Goal: Task Accomplishment & Management: Complete application form

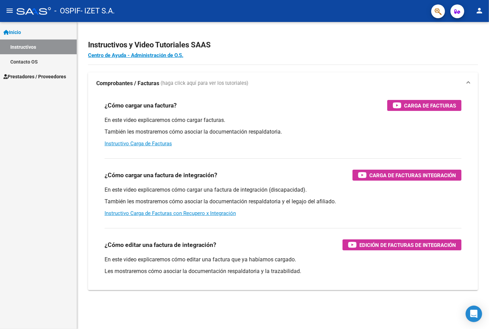
click at [44, 78] on span "Prestadores / Proveedores" at bounding box center [34, 77] width 63 height 8
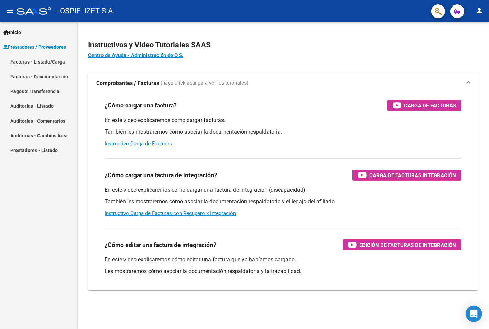
click at [47, 60] on link "Facturas - Listado/Carga" at bounding box center [38, 61] width 77 height 15
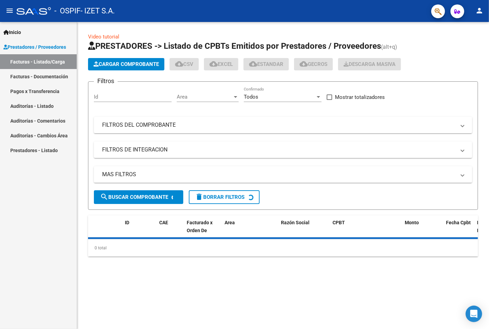
click at [126, 66] on span "Cargar Comprobante" at bounding box center [125, 64] width 65 height 6
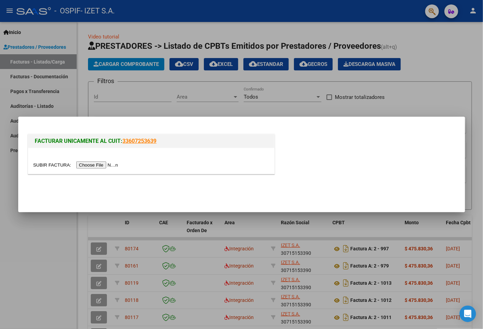
click at [97, 167] on input "file" at bounding box center [76, 164] width 87 height 7
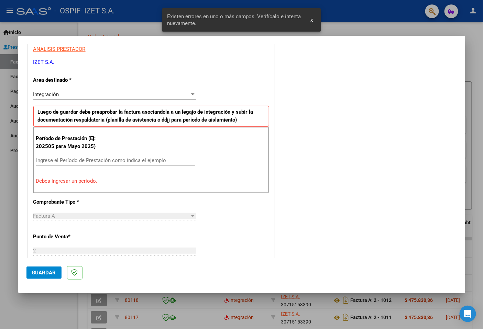
scroll to position [169, 0]
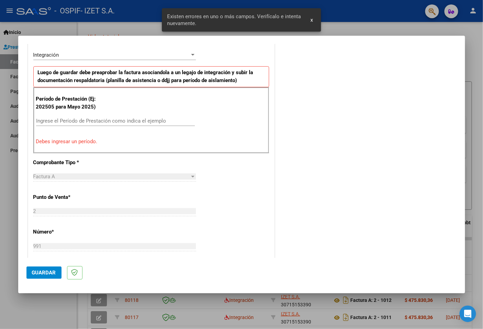
click at [73, 118] on input "Ingrese el Período de Prestación como indica el ejemplo" at bounding box center [115, 121] width 159 height 6
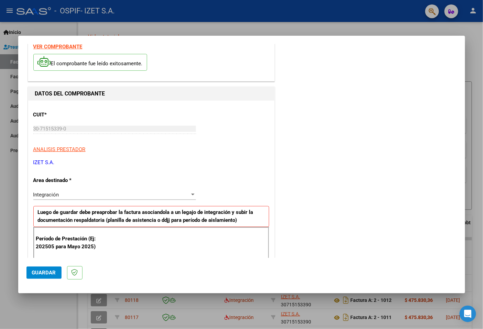
scroll to position [16, 0]
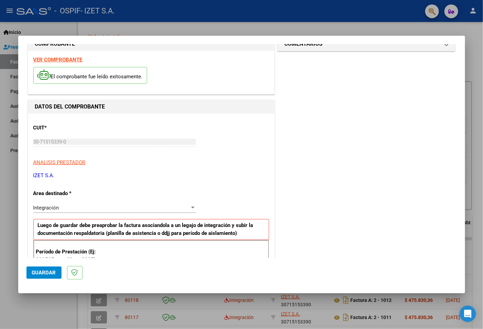
type input "202508"
click at [41, 266] on mat-dialog-actions "Guardar" at bounding box center [241, 271] width 430 height 27
click at [41, 272] on span "Guardar" at bounding box center [44, 273] width 24 height 6
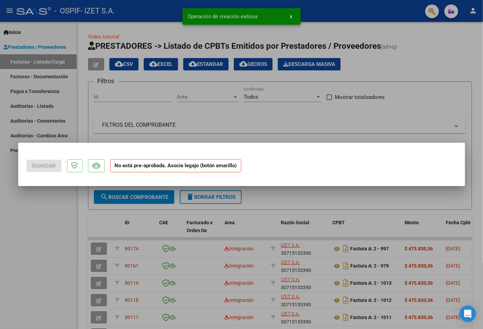
scroll to position [0, 0]
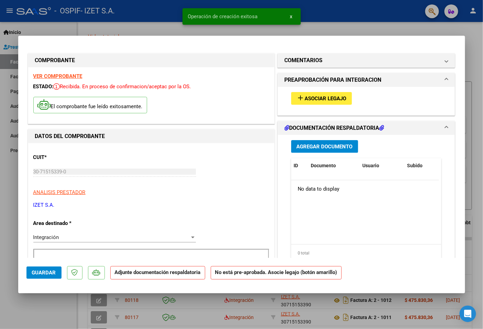
click at [329, 98] on span "Asociar Legajo" at bounding box center [326, 99] width 42 height 6
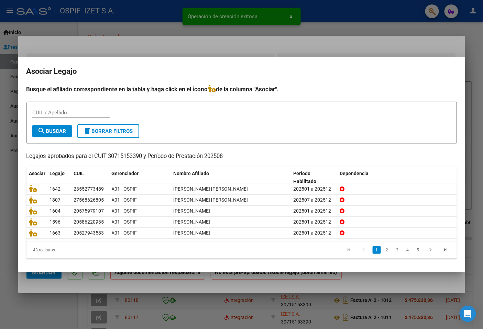
click at [41, 142] on form "CUIL / Apellido search Buscar delete Borrar Filtros" at bounding box center [241, 123] width 430 height 42
click at [42, 116] on div "CUIL / Apellido" at bounding box center [71, 113] width 78 height 10
click at [43, 113] on input "CUIL / Apellido" at bounding box center [71, 113] width 78 height 6
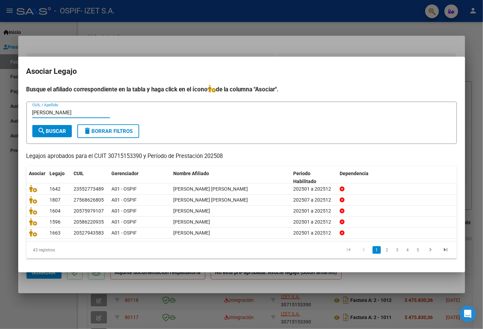
type input "[PERSON_NAME]"
click at [50, 128] on span "search Buscar" at bounding box center [52, 131] width 29 height 6
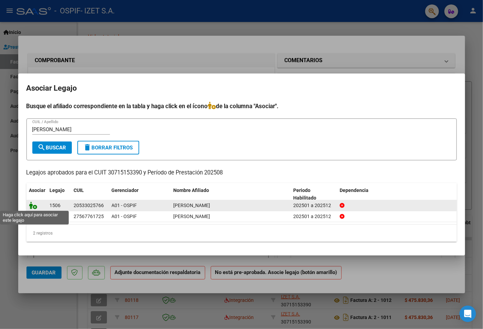
click at [35, 207] on icon at bounding box center [33, 206] width 8 height 8
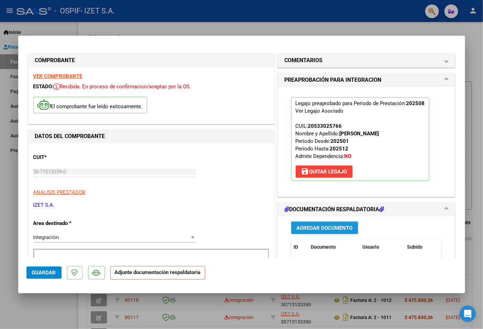
click at [341, 229] on span "Agregar Documento" at bounding box center [324, 228] width 56 height 6
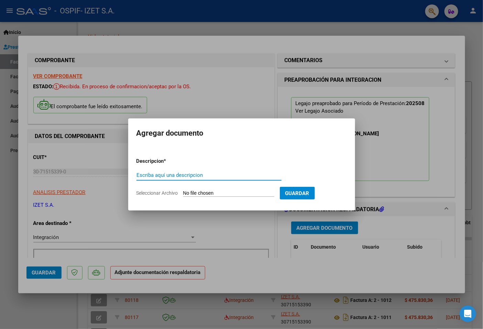
click at [191, 171] on div "Escriba aquí una descripcion" at bounding box center [208, 175] width 145 height 10
type input "AUTO"
click at [229, 192] on input "Seleccionar Archivo" at bounding box center [228, 193] width 91 height 7
type input "C:\fakepath\53302576_MACIEL_5_202501171353100.pdf"
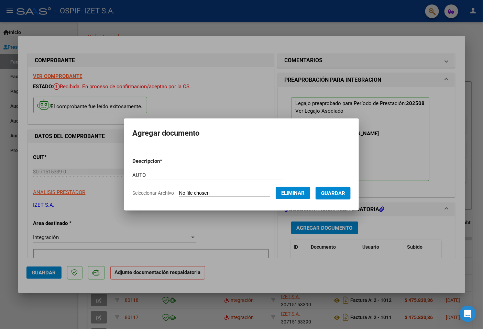
click at [339, 194] on span "Guardar" at bounding box center [333, 193] width 24 height 6
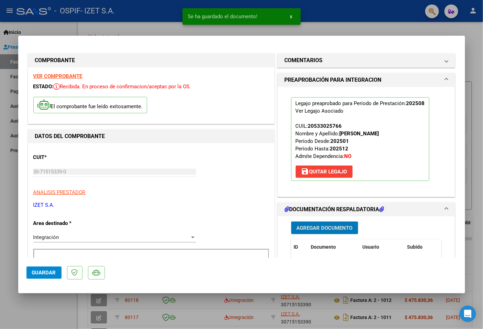
scroll to position [114, 0]
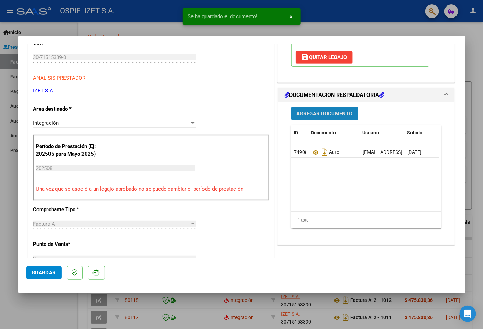
click at [330, 116] on span "Agregar Documento" at bounding box center [324, 114] width 56 height 6
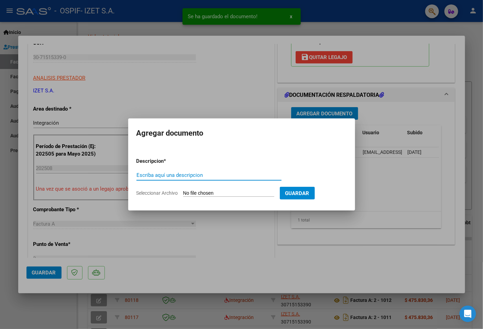
click at [173, 176] on input "Escriba aquí una descripcion" at bounding box center [208, 175] width 145 height 6
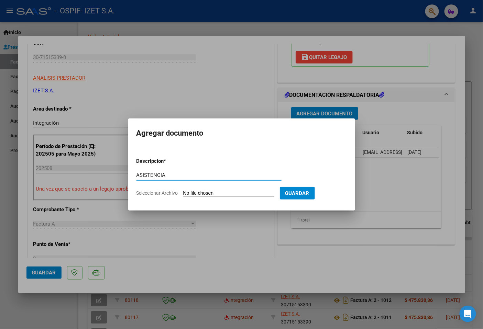
type input "ASISTENCIA"
click at [239, 193] on input "Seleccionar Archivo" at bounding box center [228, 193] width 91 height 7
type input "C:\fakepath\PLANILLA_53302576_MACIEL_202509101416200.pdf"
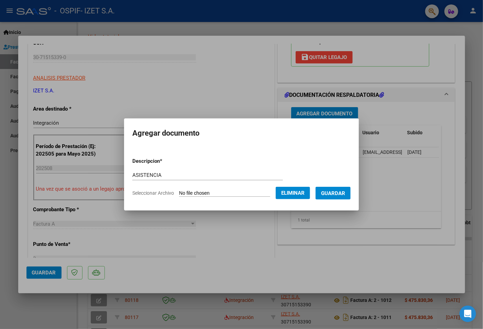
click at [341, 197] on button "Guardar" at bounding box center [332, 193] width 35 height 13
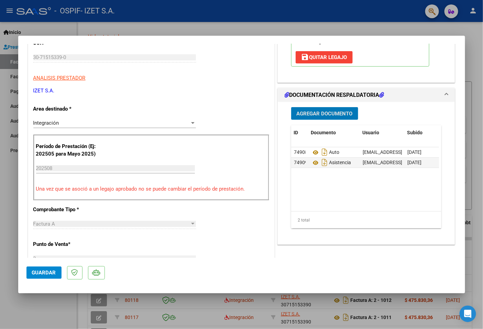
click at [43, 275] on span "Guardar" at bounding box center [44, 273] width 24 height 6
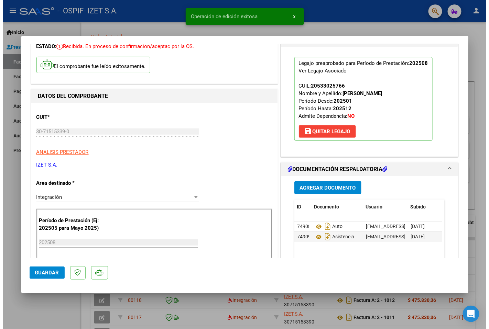
scroll to position [38, 0]
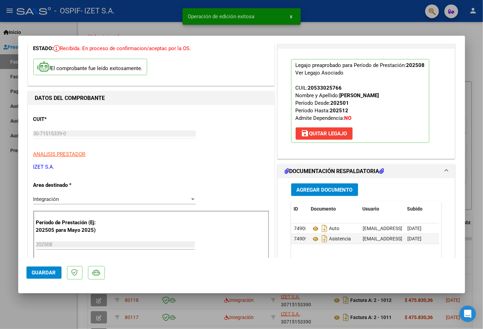
click at [57, 324] on div at bounding box center [241, 164] width 483 height 329
